Goal: Find specific page/section: Find specific page/section

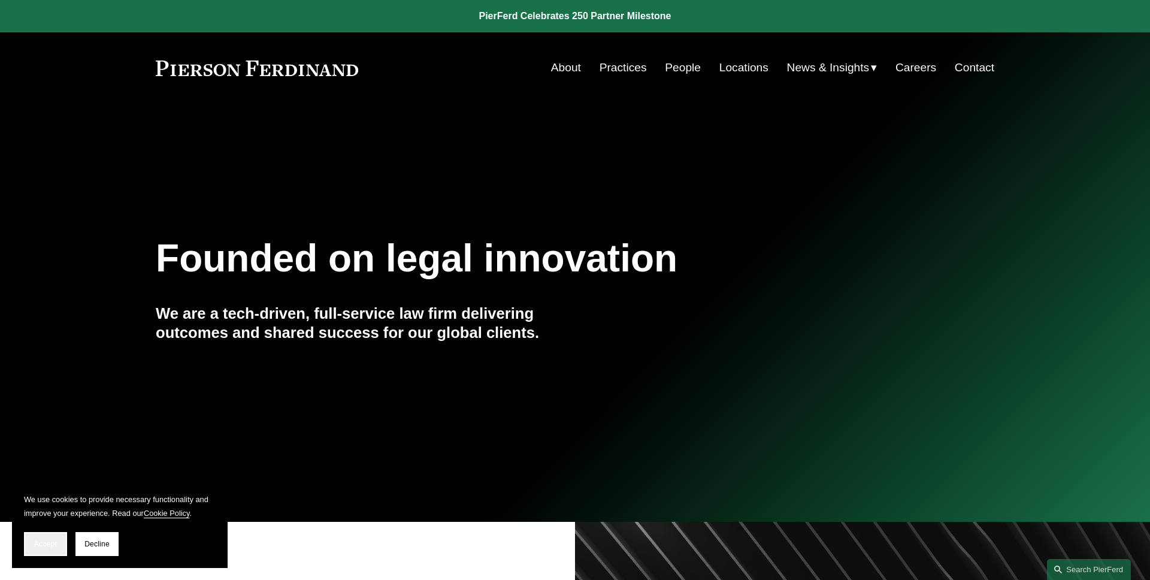
click at [29, 552] on button "Accept" at bounding box center [45, 544] width 43 height 24
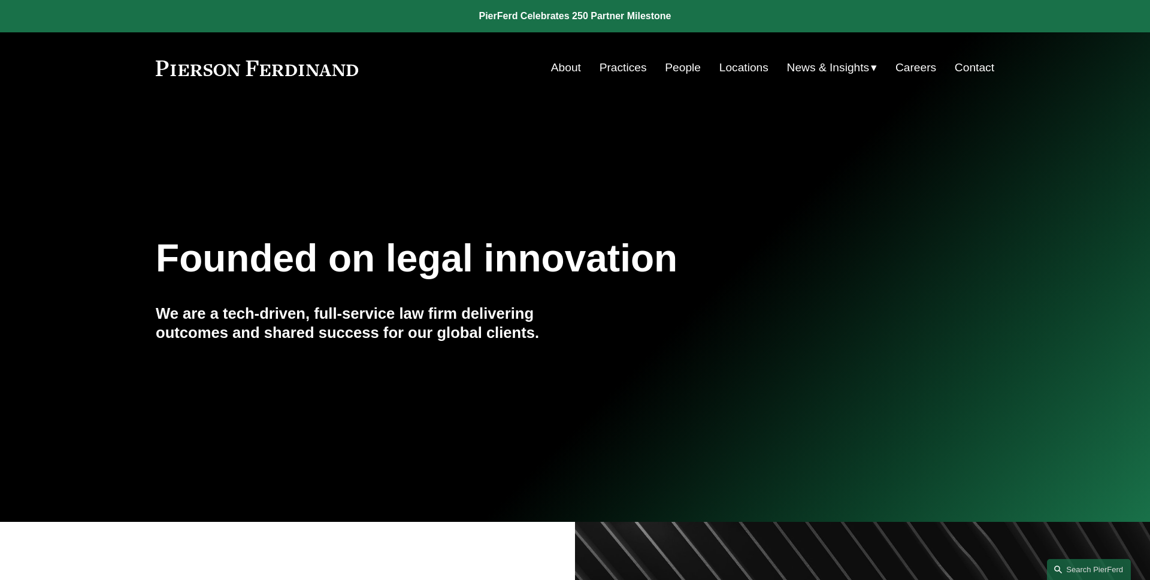
click at [691, 70] on link "People" at bounding box center [683, 67] width 36 height 23
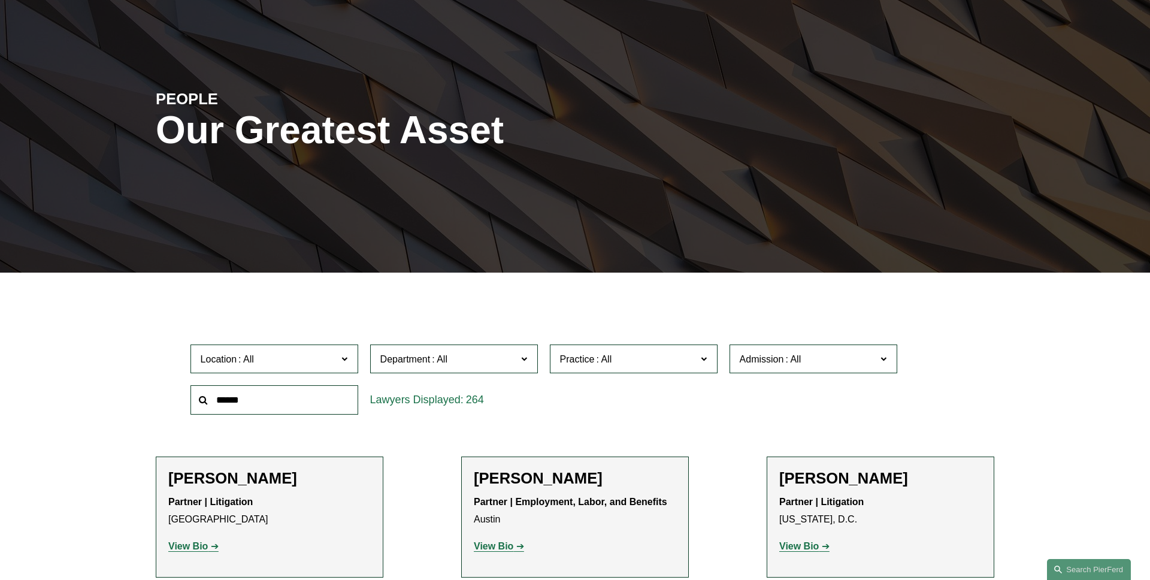
scroll to position [157, 0]
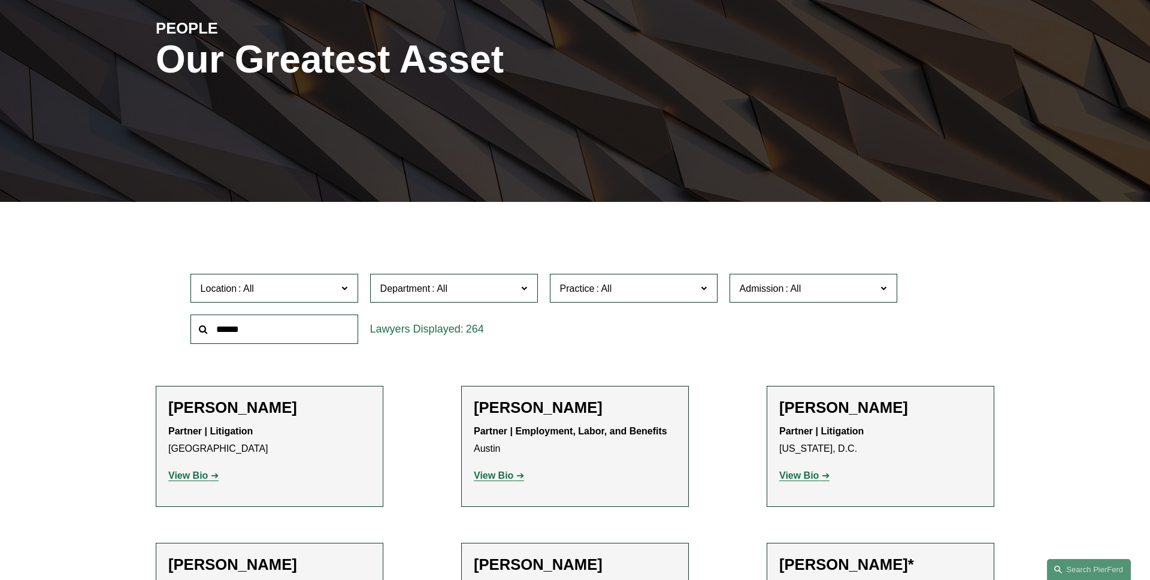
click at [626, 285] on span "Practice" at bounding box center [628, 288] width 137 height 16
click at [0, 0] on link "Real Estate" at bounding box center [0, 0] width 0 height 0
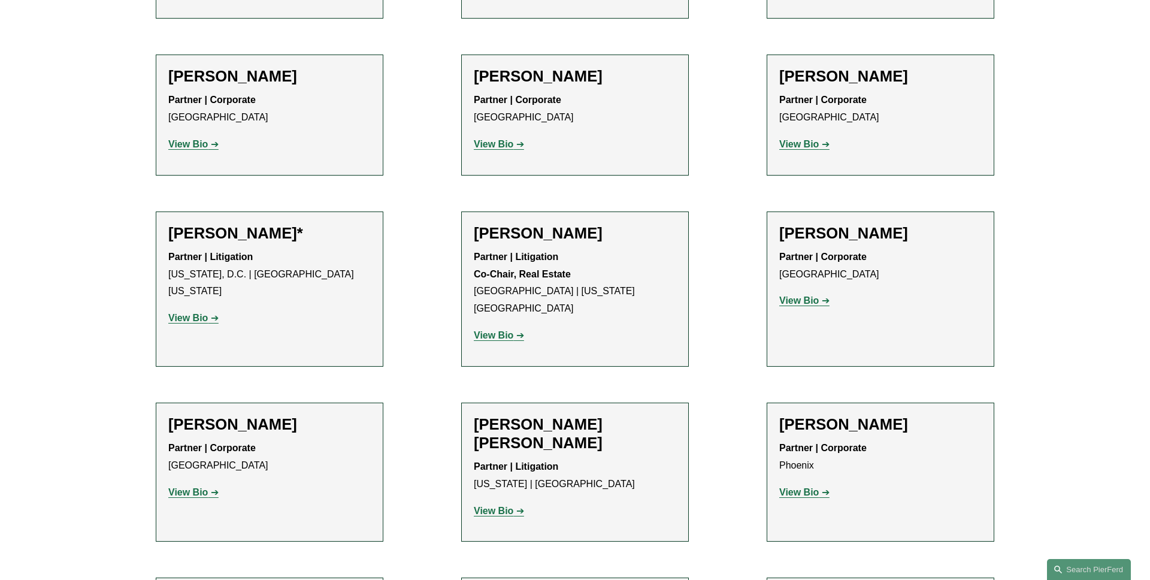
scroll to position [1659, 0]
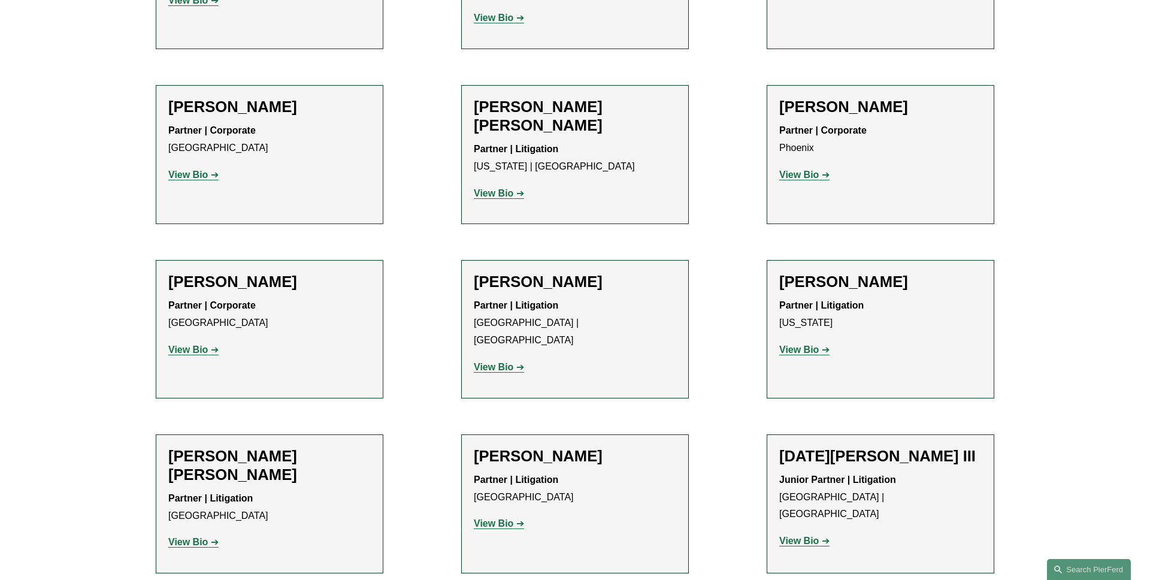
click at [184, 344] on strong "View Bio" at bounding box center [188, 349] width 40 height 10
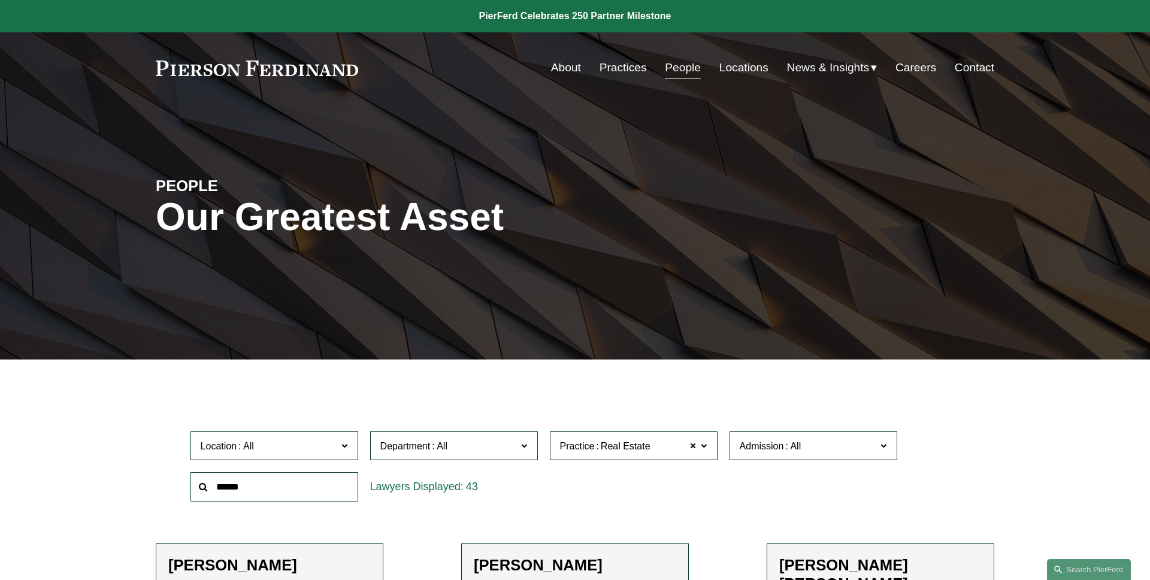
scroll to position [158, 0]
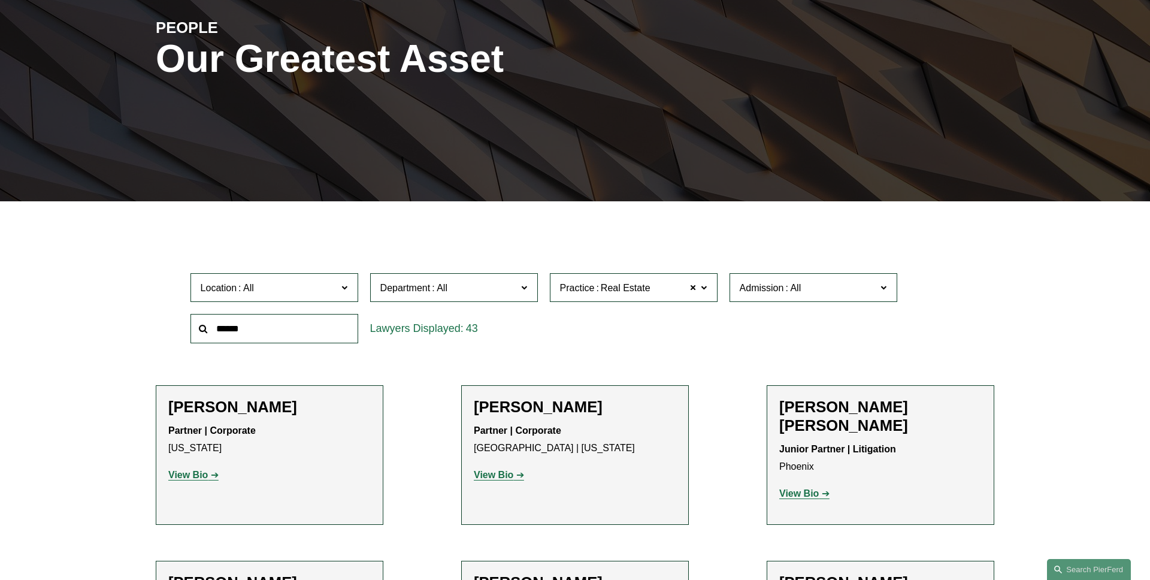
click at [707, 296] on label "Practice Real Estate" at bounding box center [634, 287] width 168 height 29
click at [0, 0] on link "Construction and Design Professional" at bounding box center [0, 0] width 0 height 0
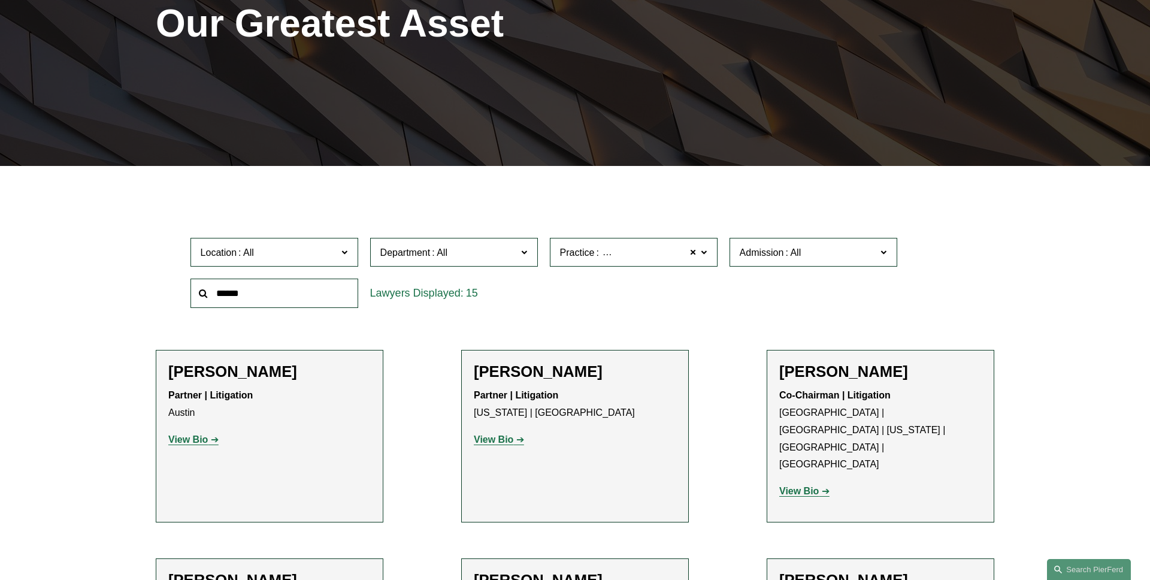
scroll to position [176, 0]
